Goal: Task Accomplishment & Management: Manage account settings

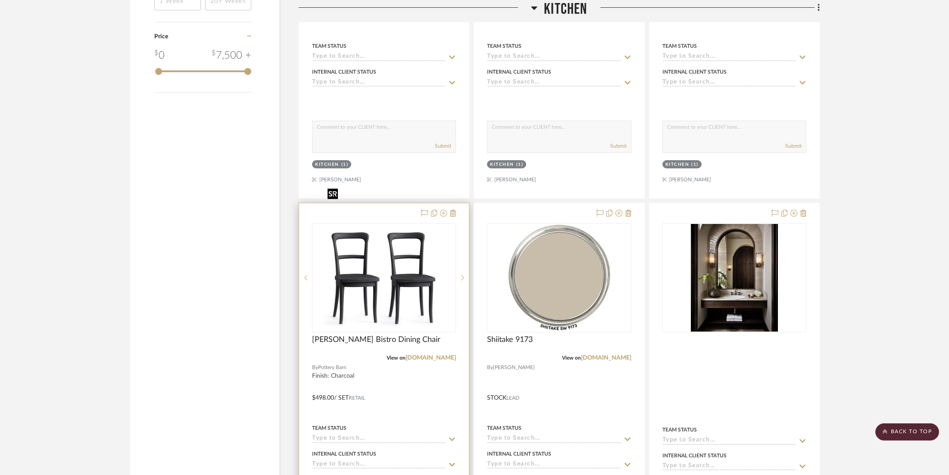
scroll to position [1381, 0]
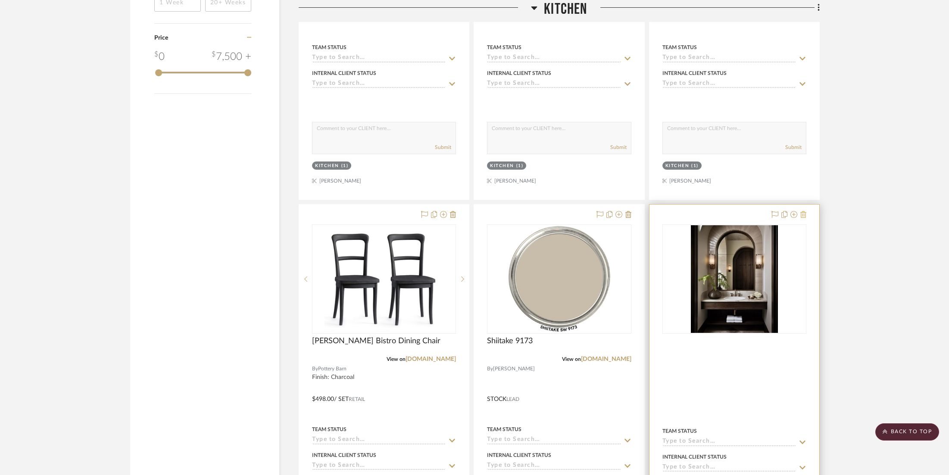
click at [802, 211] on icon at bounding box center [803, 214] width 6 height 7
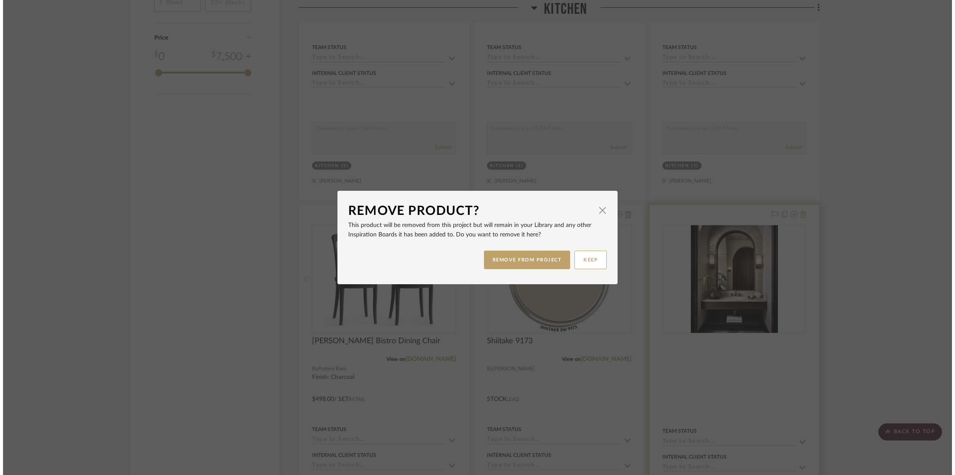
scroll to position [0, 0]
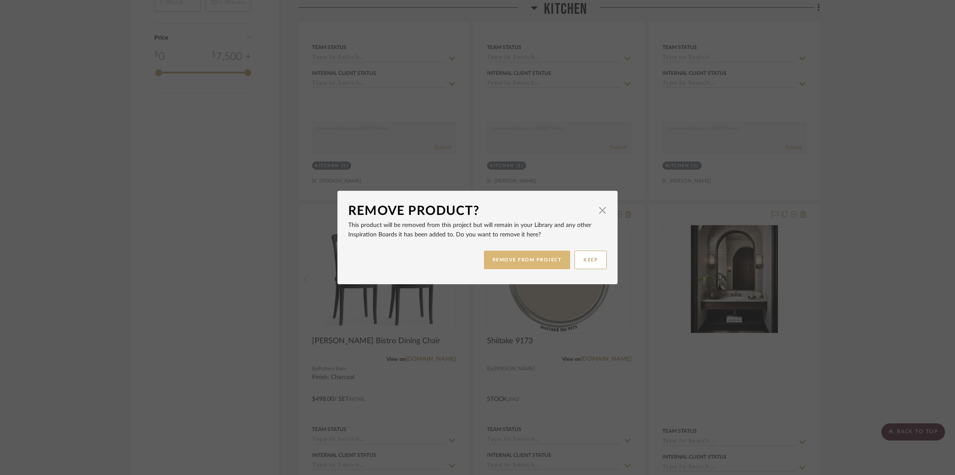
click at [544, 261] on button "REMOVE FROM PROJECT" at bounding box center [527, 260] width 87 height 19
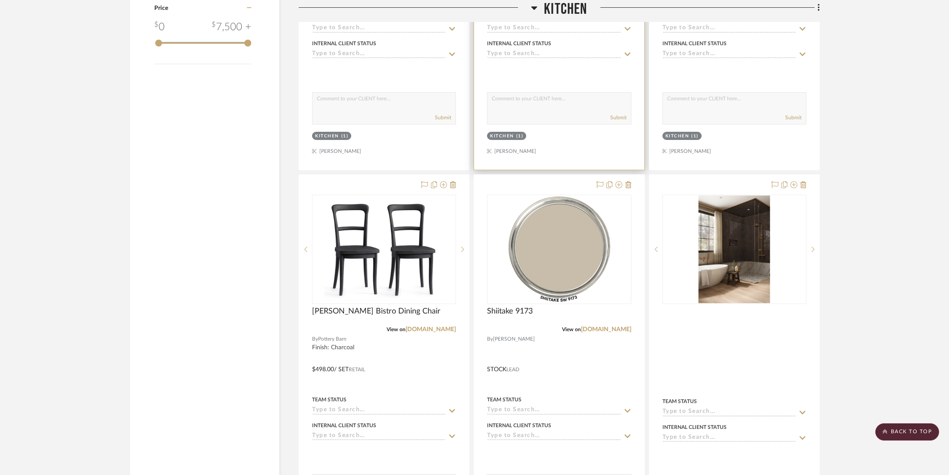
scroll to position [1399, 0]
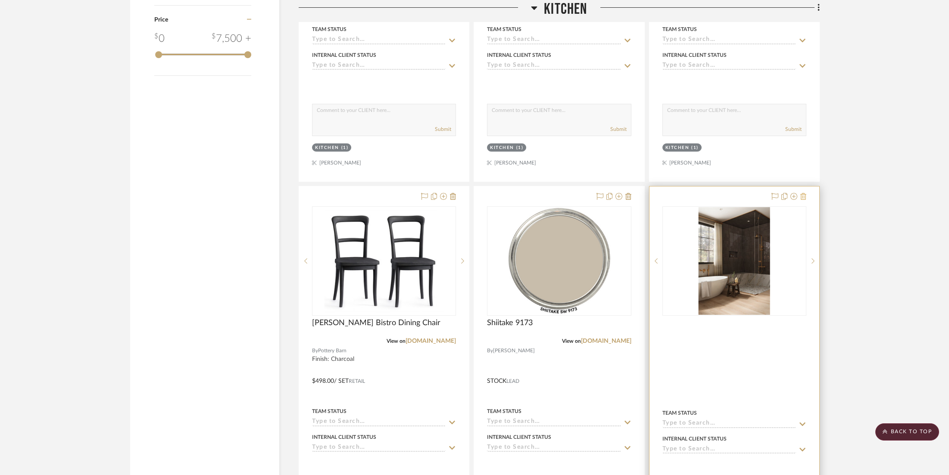
click at [803, 193] on icon at bounding box center [803, 196] width 6 height 7
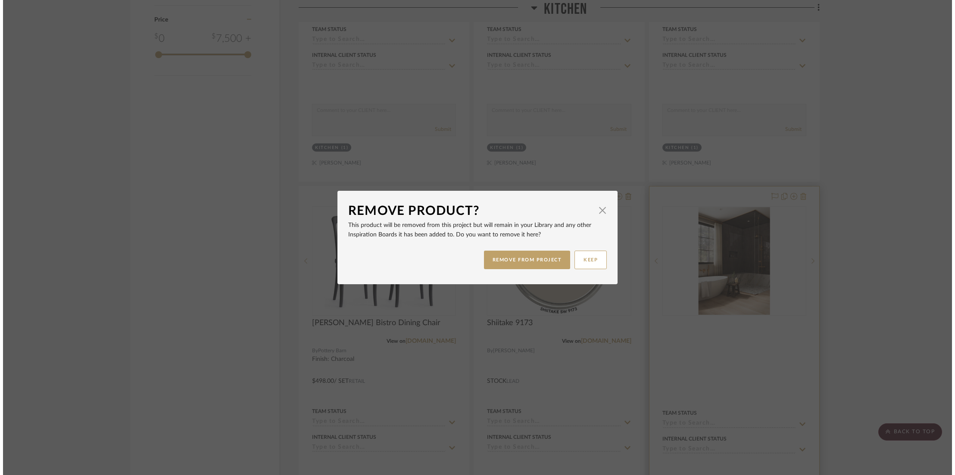
scroll to position [0, 0]
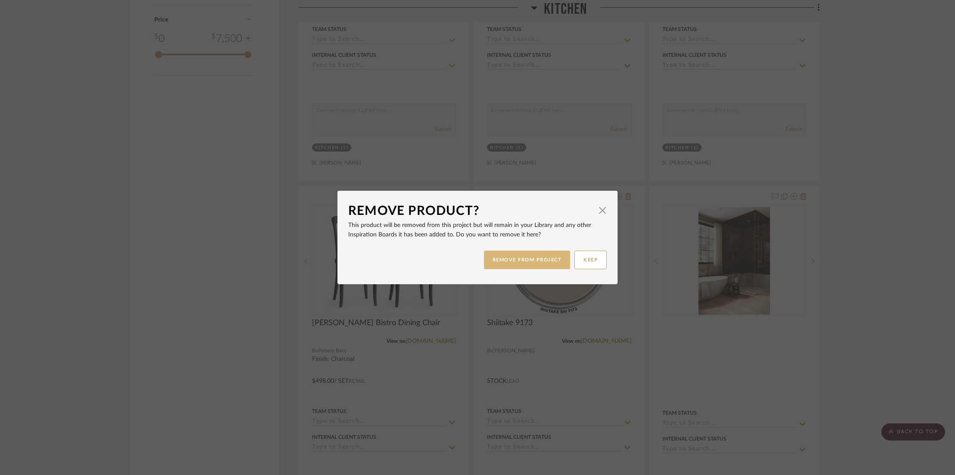
click at [501, 260] on button "REMOVE FROM PROJECT" at bounding box center [527, 260] width 87 height 19
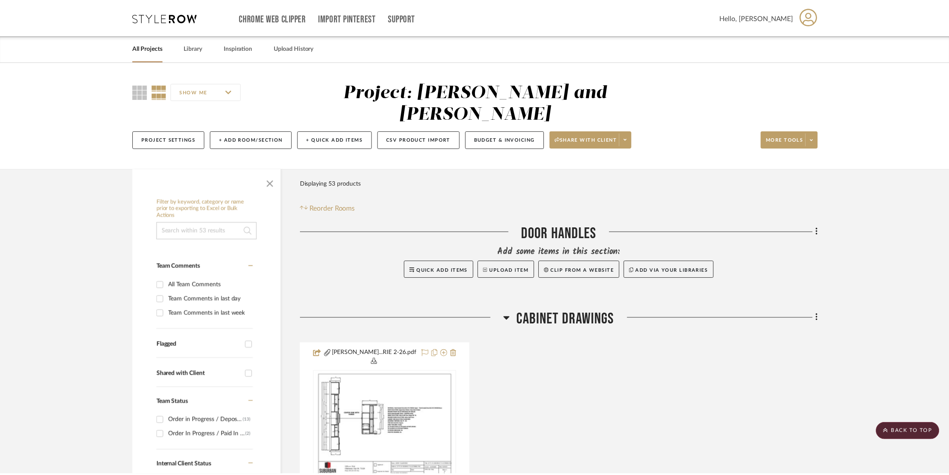
scroll to position [1399, 0]
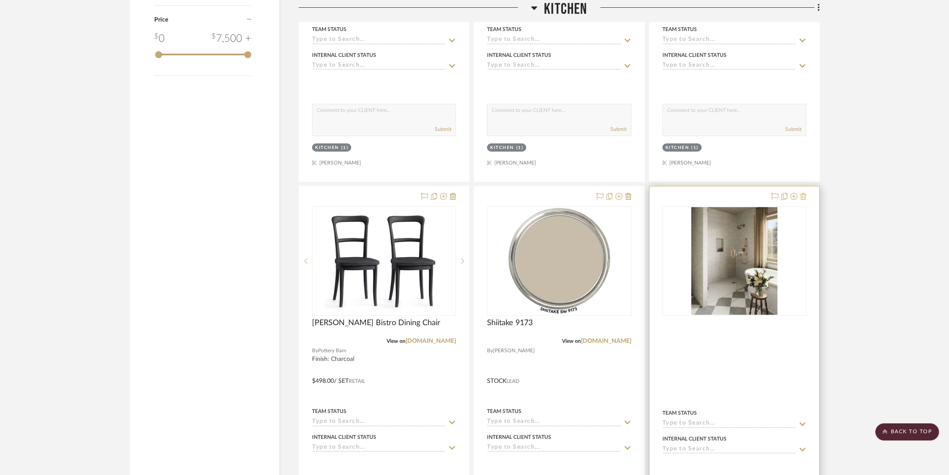
click at [803, 193] on icon at bounding box center [803, 196] width 6 height 7
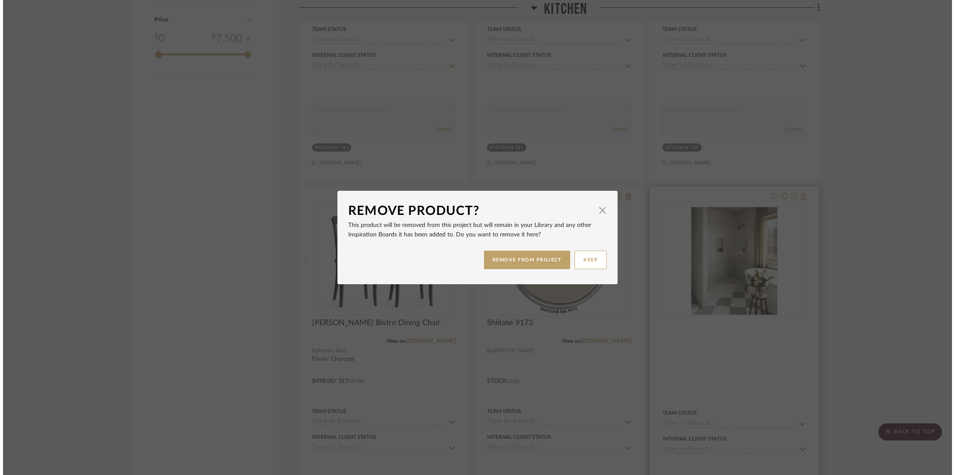
scroll to position [0, 0]
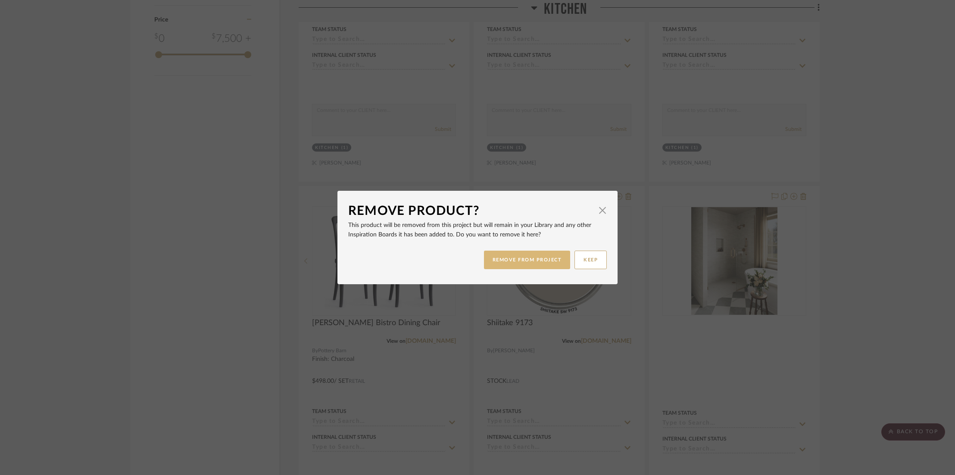
click at [508, 261] on button "REMOVE FROM PROJECT" at bounding box center [527, 260] width 87 height 19
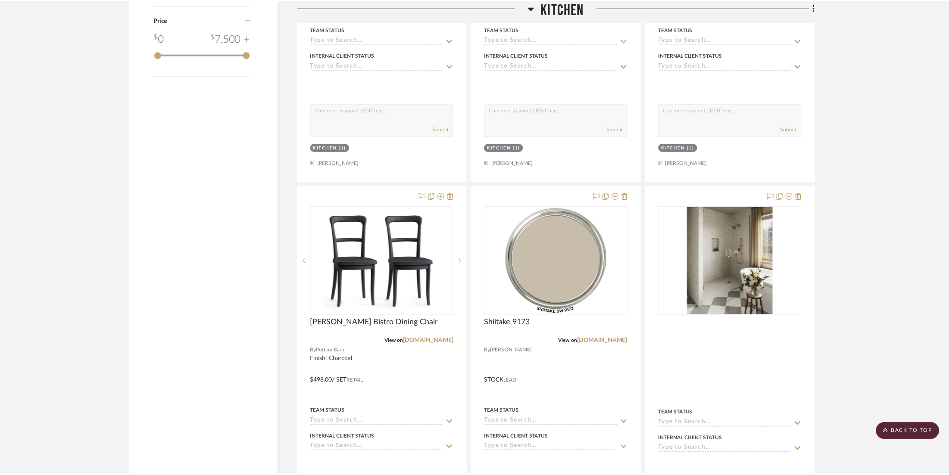
scroll to position [1399, 0]
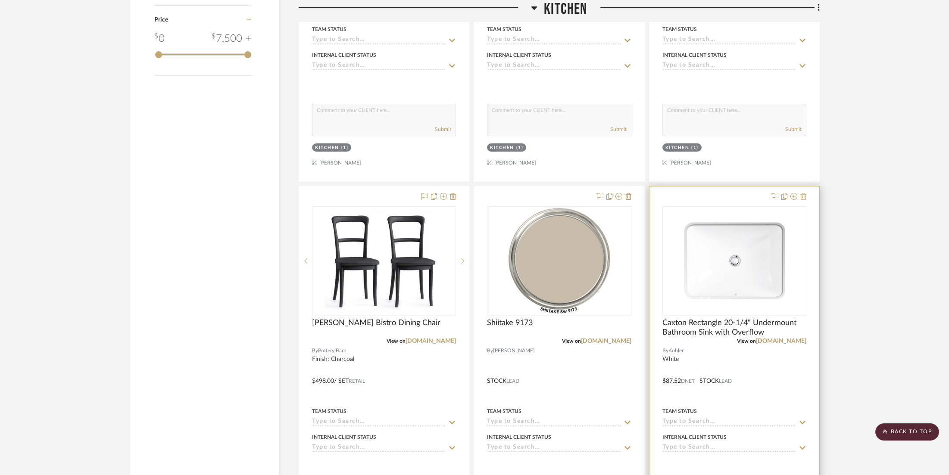
click at [805, 193] on icon at bounding box center [803, 196] width 6 height 7
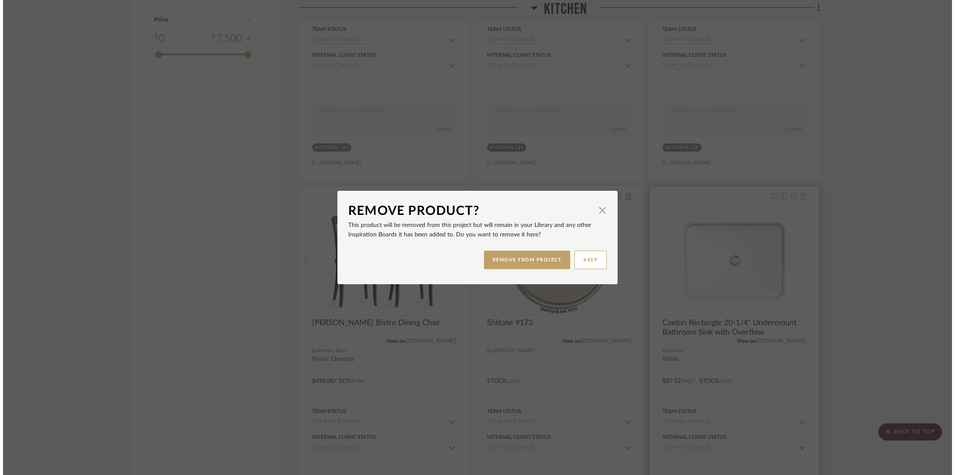
scroll to position [0, 0]
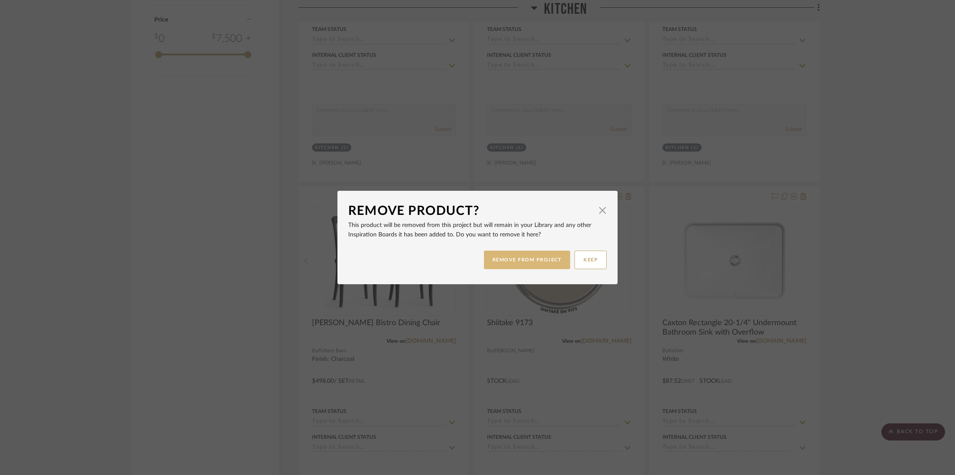
click at [524, 259] on button "REMOVE FROM PROJECT" at bounding box center [527, 260] width 87 height 19
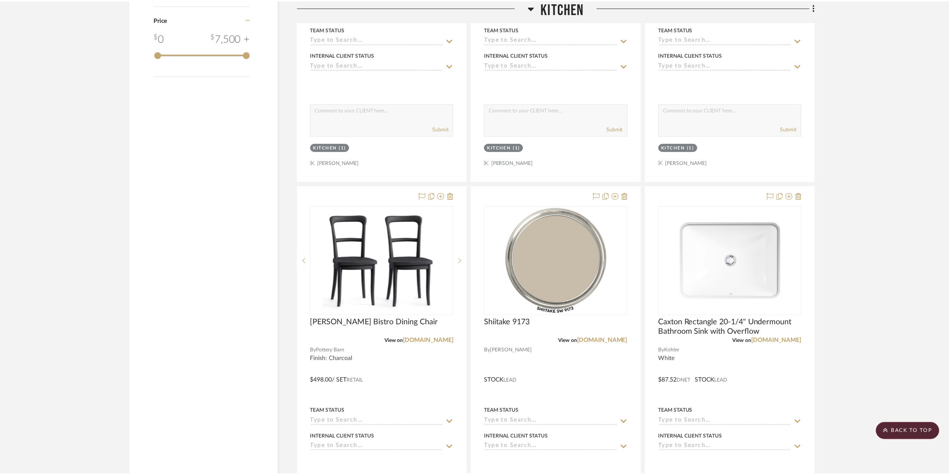
scroll to position [1399, 0]
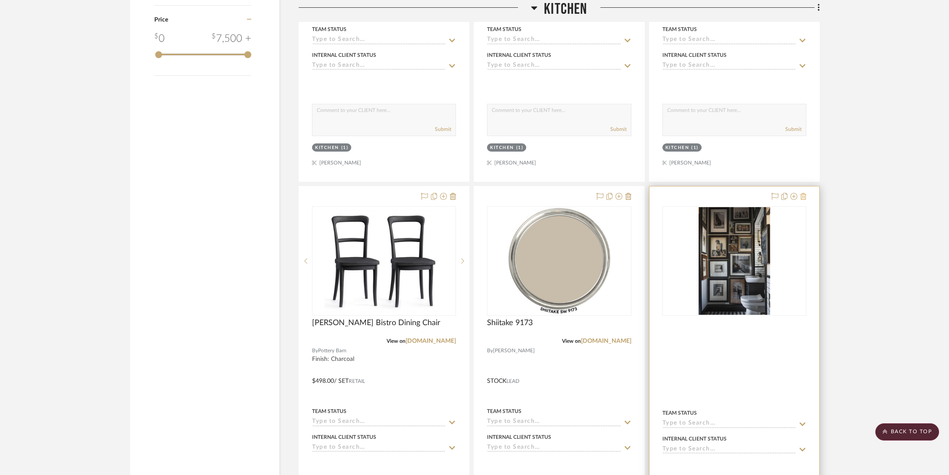
click at [802, 193] on icon at bounding box center [803, 196] width 6 height 7
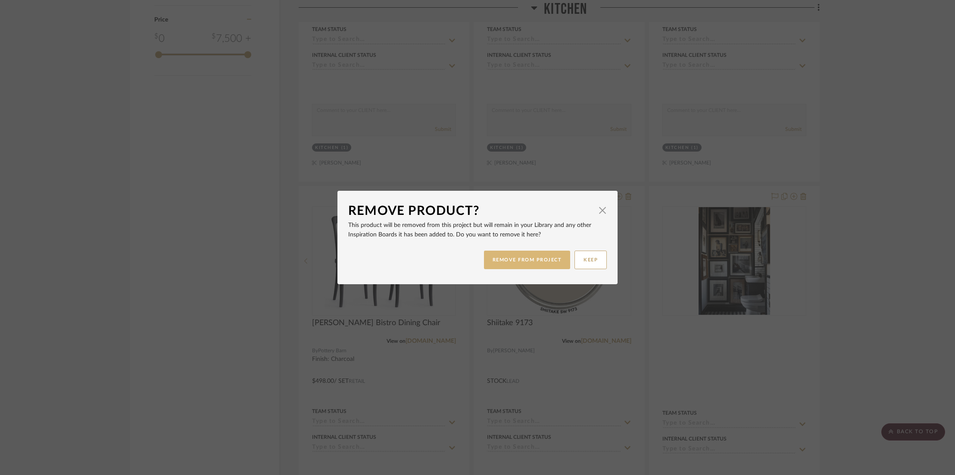
click at [499, 259] on button "REMOVE FROM PROJECT" at bounding box center [527, 260] width 87 height 19
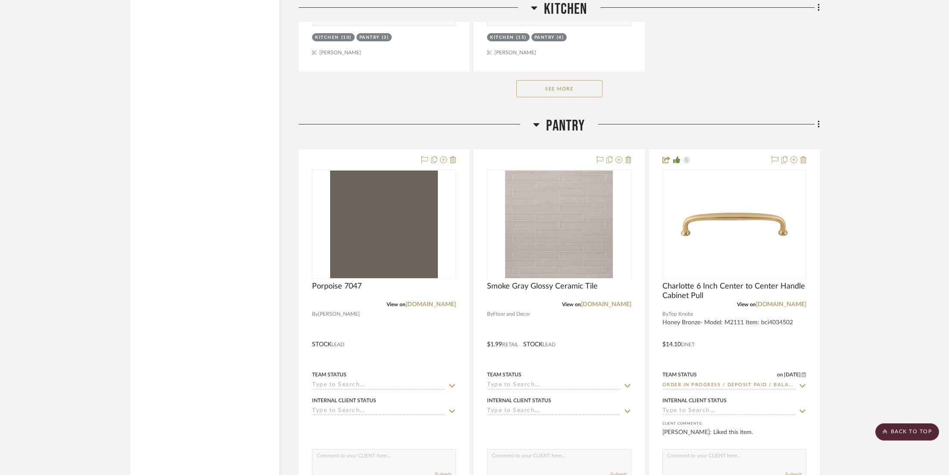
scroll to position [2275, 0]
click at [928, 221] on project-details-page "SHOW ME Project: [PERSON_NAME] and [PERSON_NAME] Project Settings + Add Room/Se…" at bounding box center [474, 267] width 949 height 4961
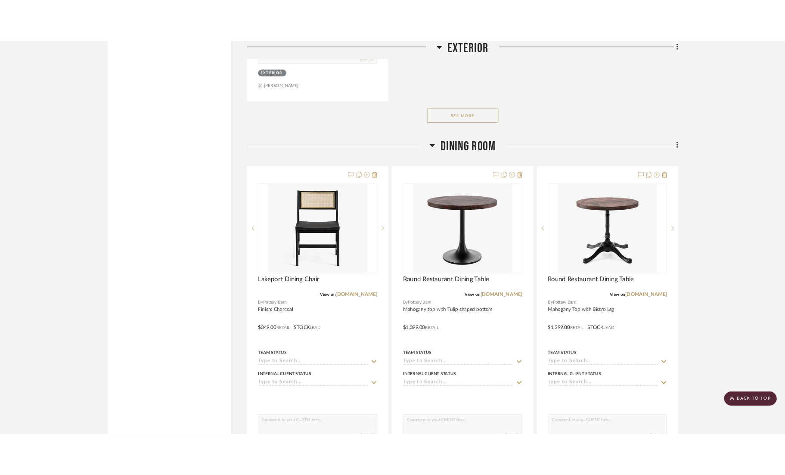
scroll to position [7162, 0]
